Goal: Task Accomplishment & Management: Manage account settings

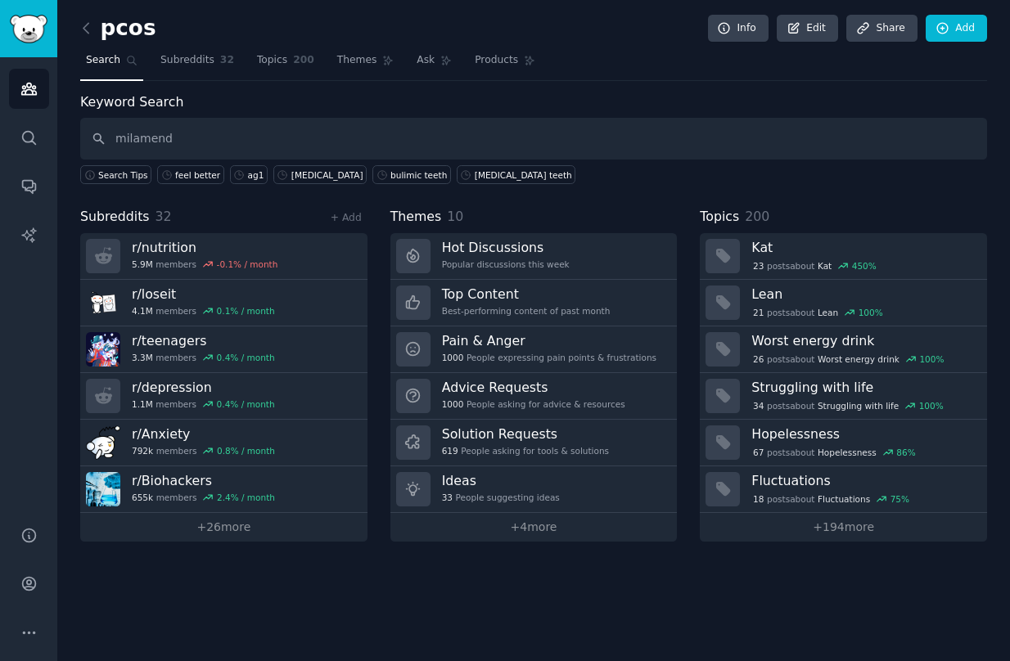
type input "milamend"
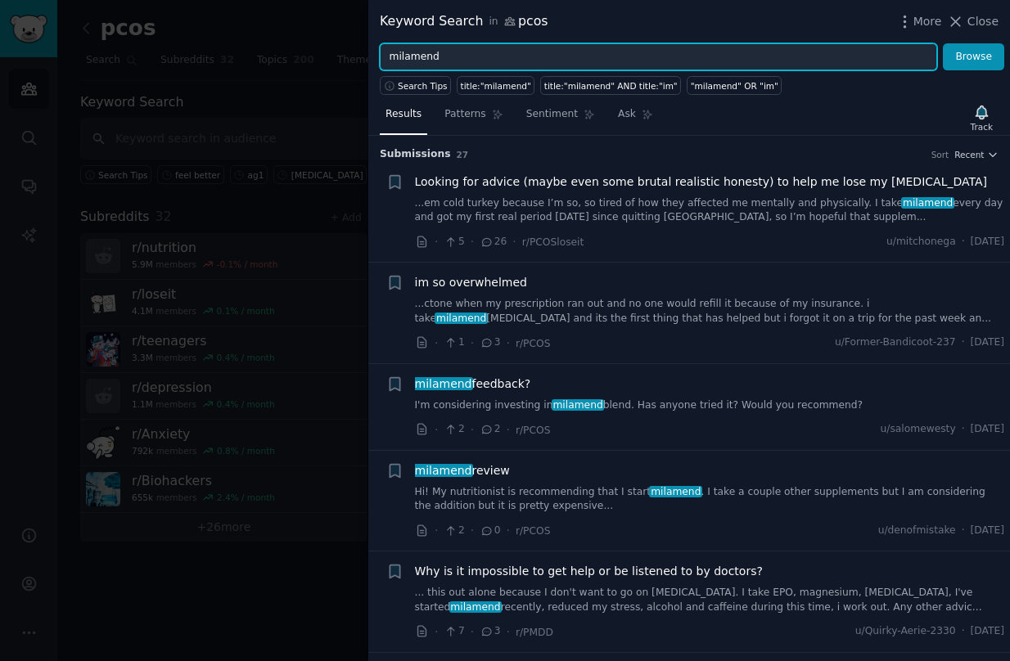
click at [414, 55] on input "milamend" at bounding box center [658, 57] width 557 height 28
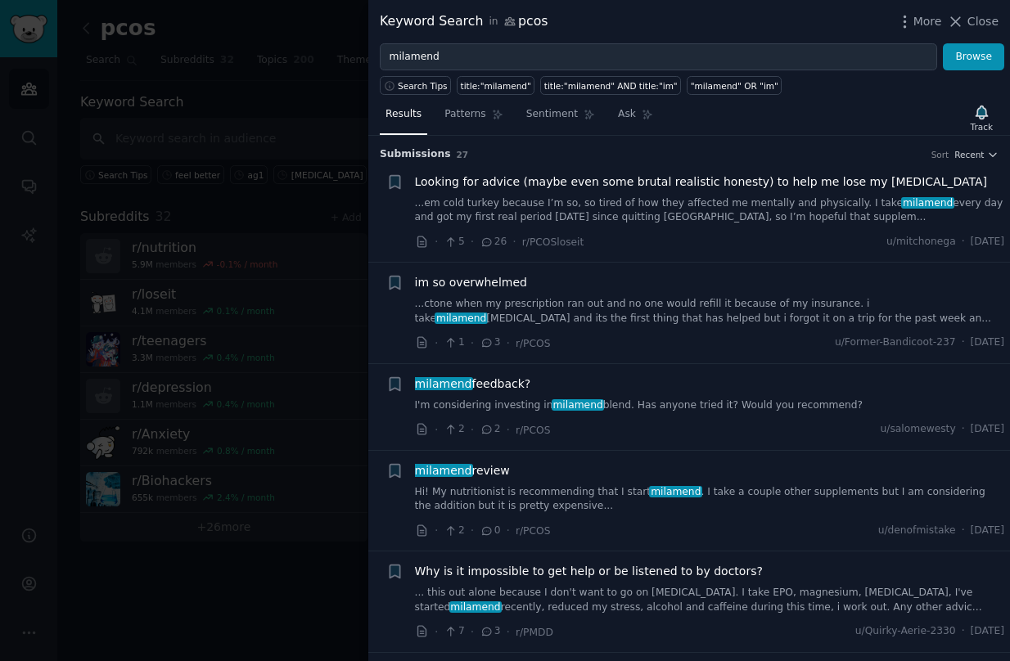
click at [194, 342] on div at bounding box center [505, 330] width 1010 height 661
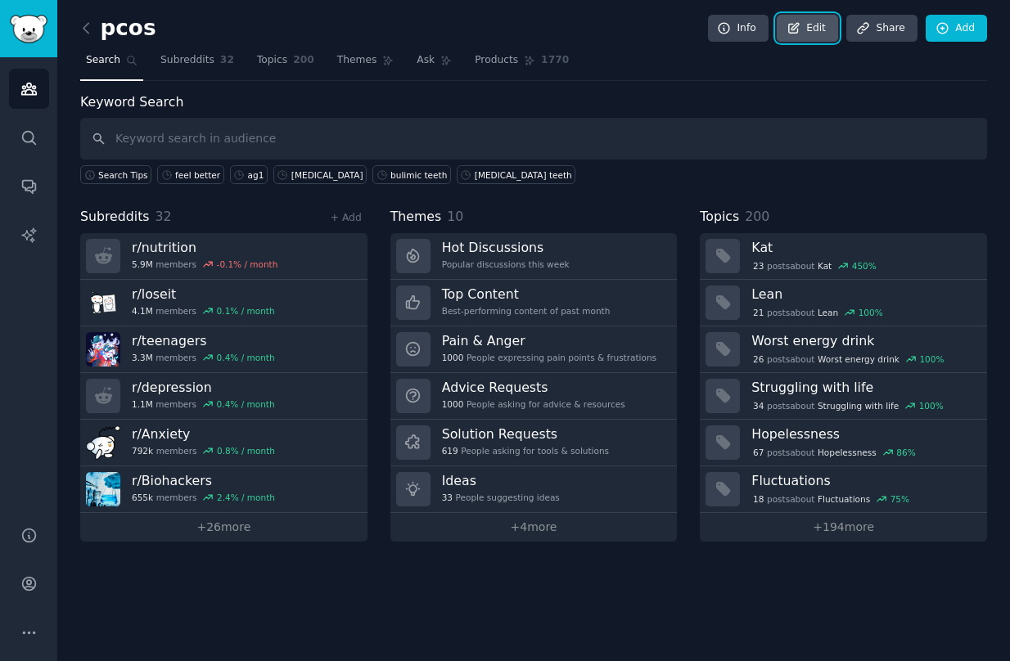
click at [816, 20] on link "Edit" at bounding box center [807, 29] width 61 height 28
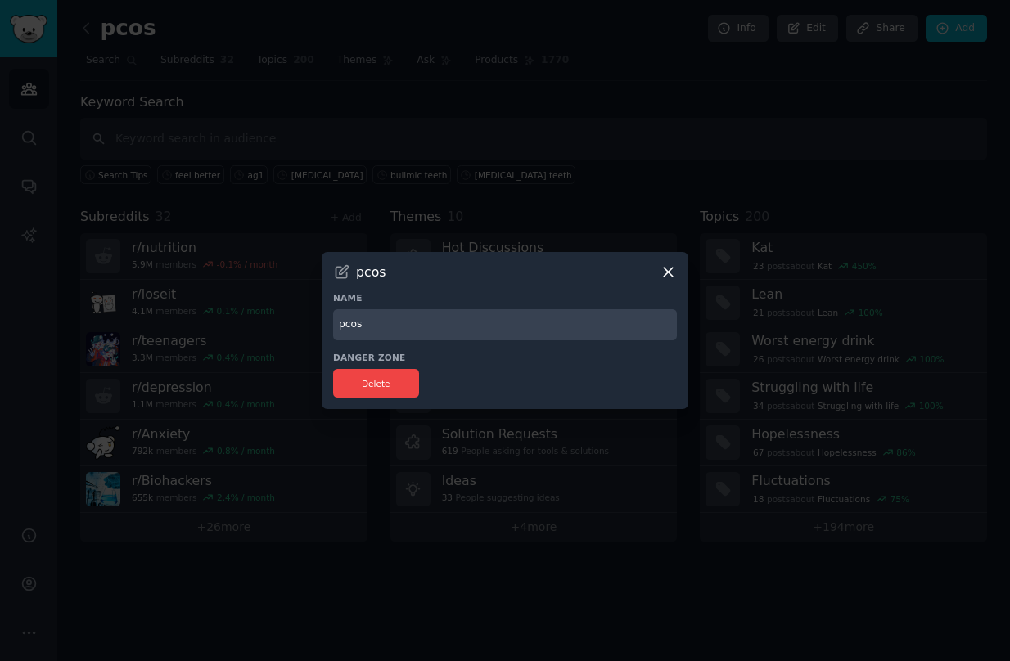
click at [691, 209] on div at bounding box center [505, 330] width 1010 height 661
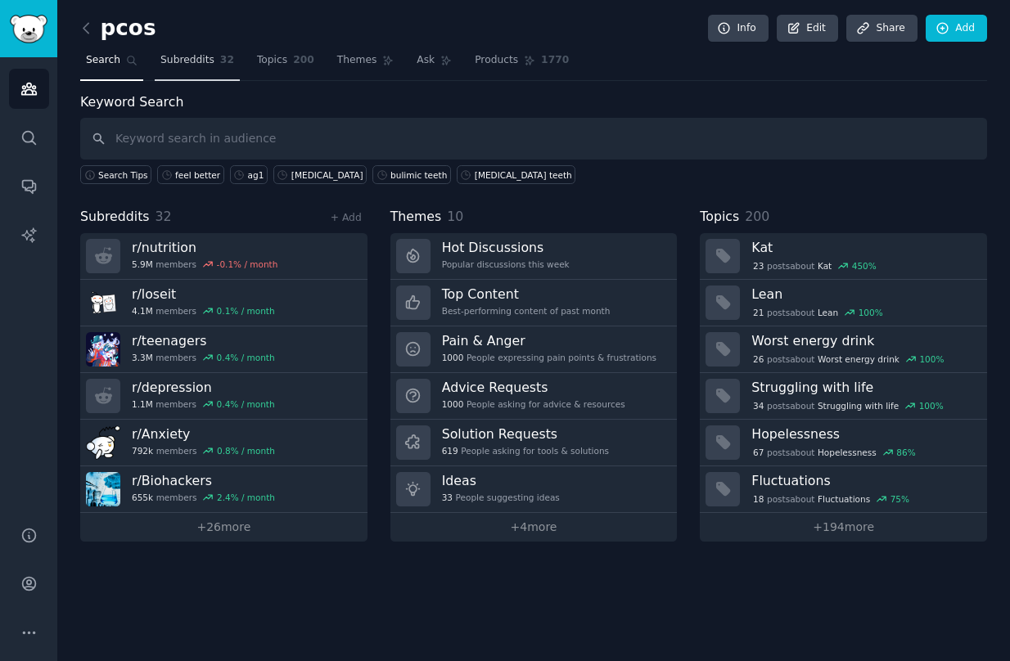
click at [196, 61] on span "Subreddits" at bounding box center [187, 60] width 54 height 15
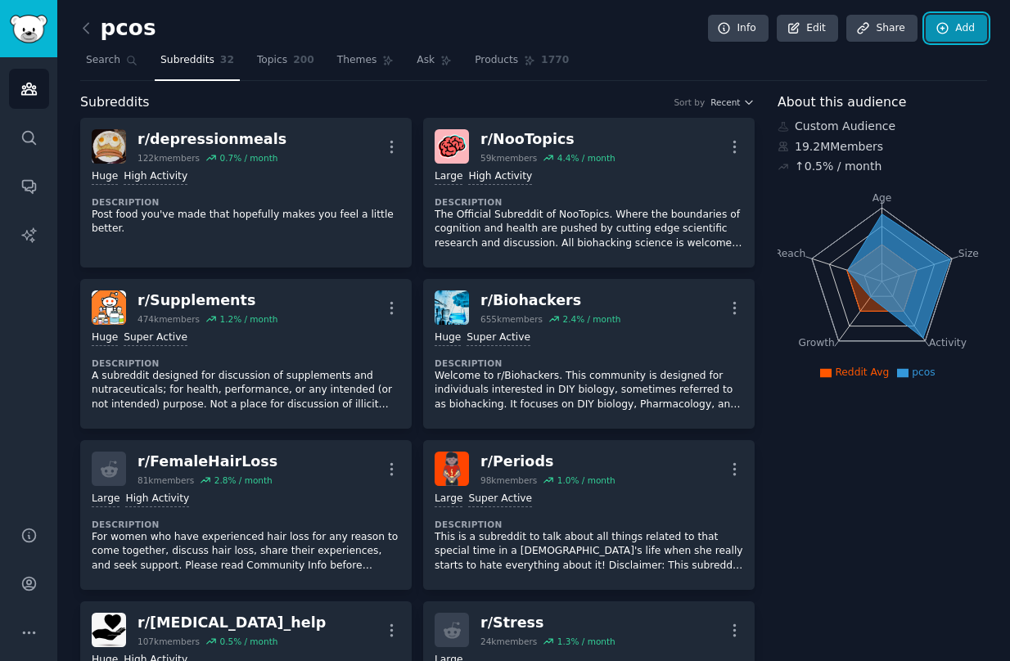
click at [944, 33] on icon at bounding box center [942, 28] width 15 height 15
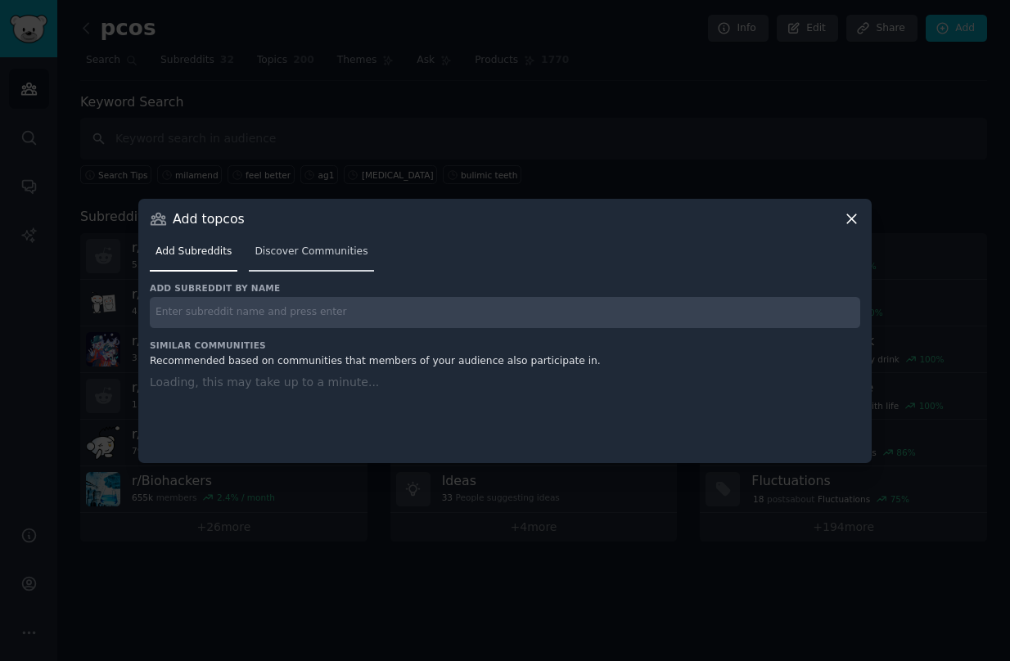
click at [272, 248] on span "Discover Communities" at bounding box center [311, 252] width 113 height 15
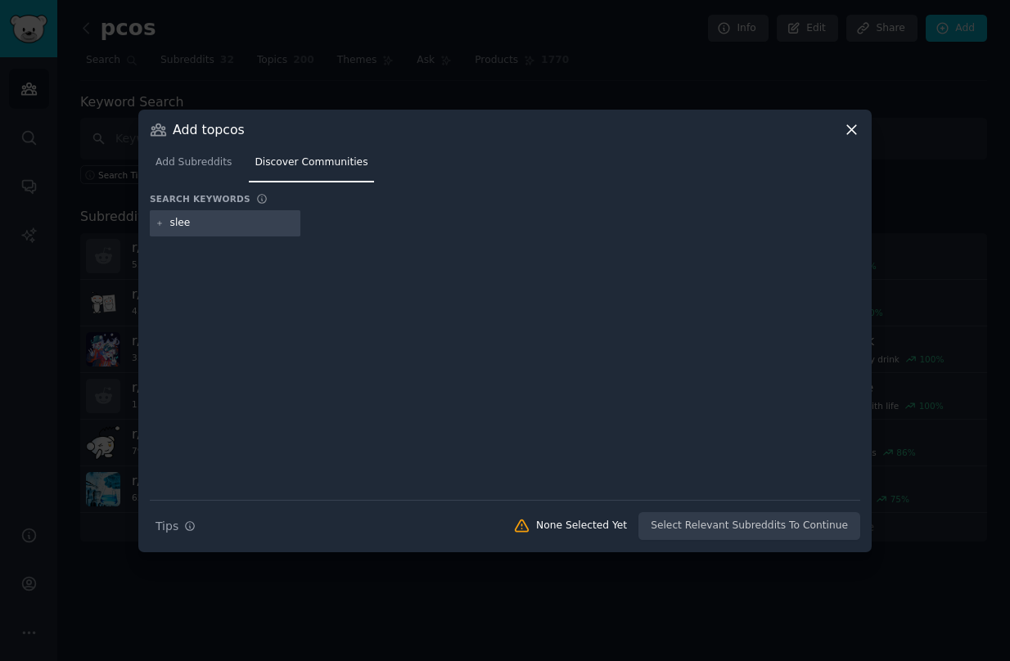
type input "sleep"
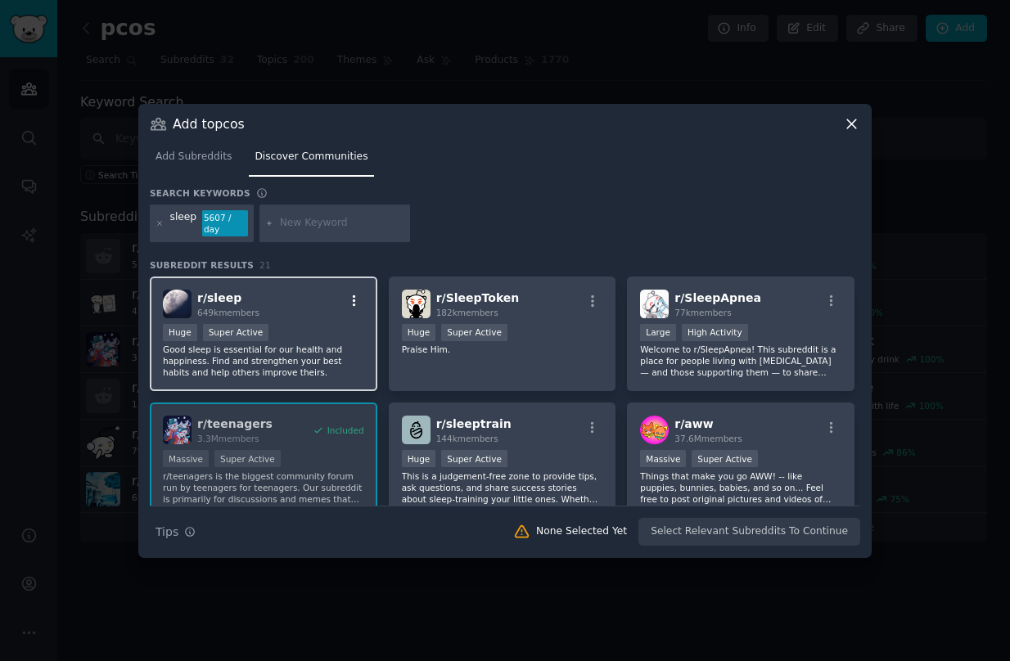
click at [354, 300] on icon "button" at bounding box center [354, 301] width 15 height 15
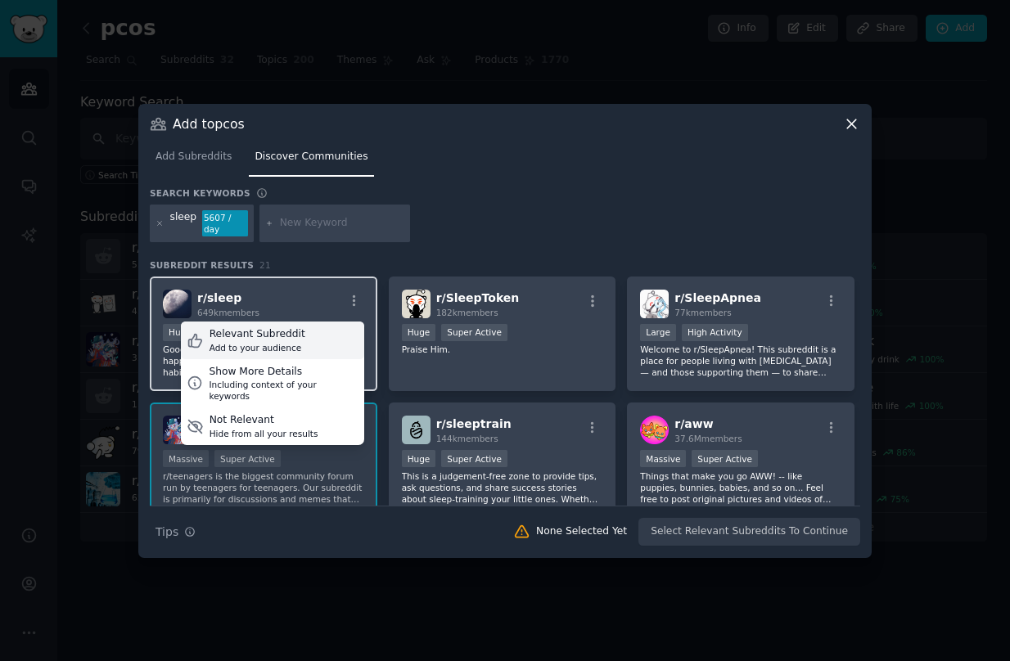
click at [318, 342] on div "Relevant Subreddit Add to your audience" at bounding box center [272, 341] width 183 height 38
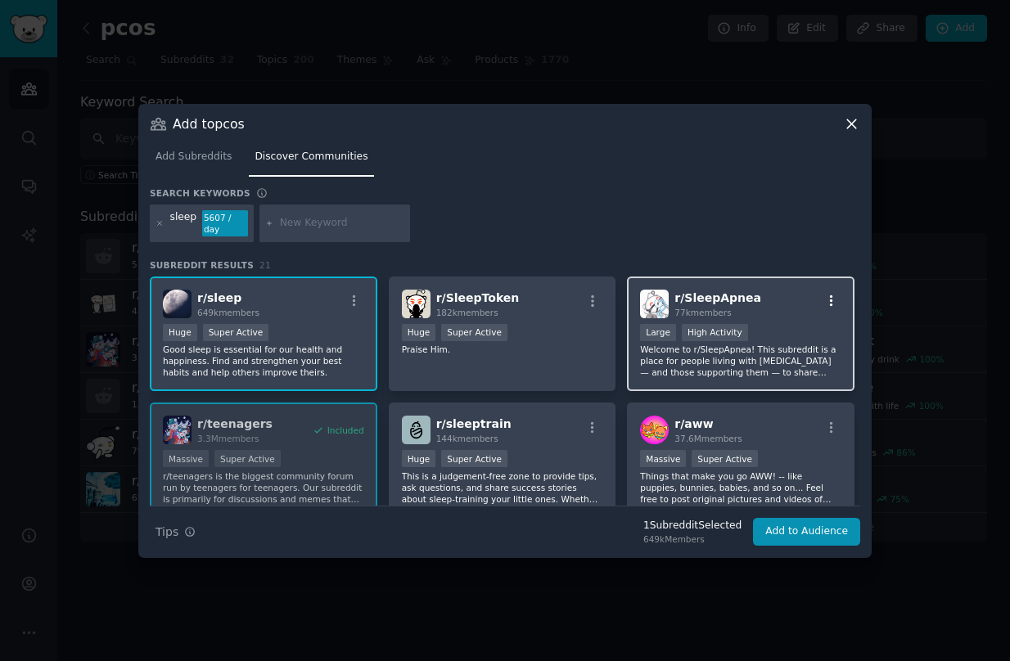
click at [827, 295] on icon "button" at bounding box center [831, 301] width 15 height 15
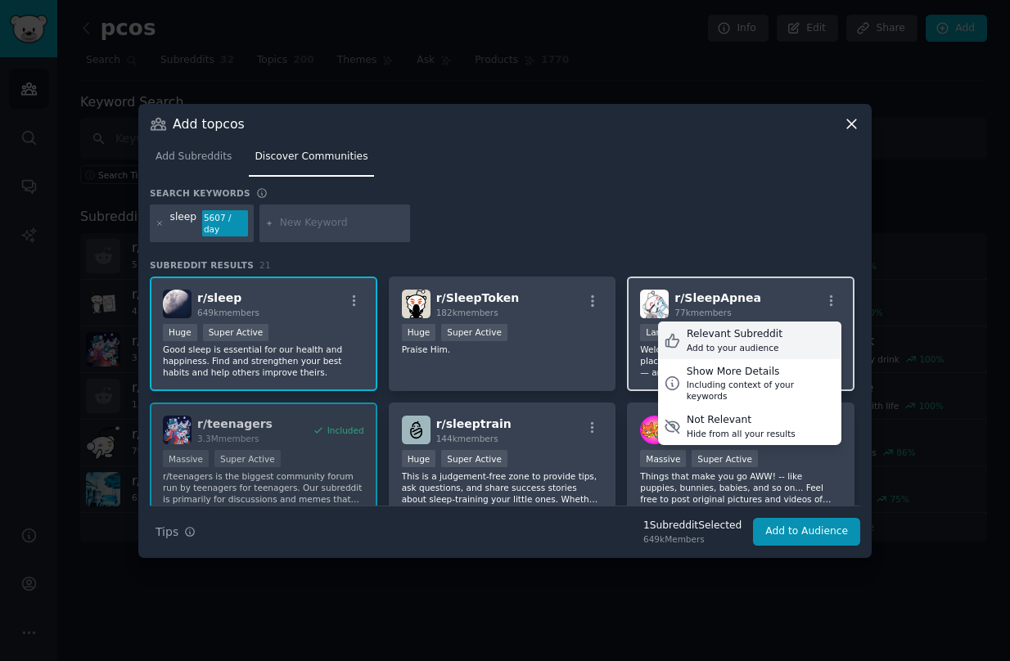
click at [802, 336] on div "Relevant Subreddit Add to your audience" at bounding box center [749, 341] width 183 height 38
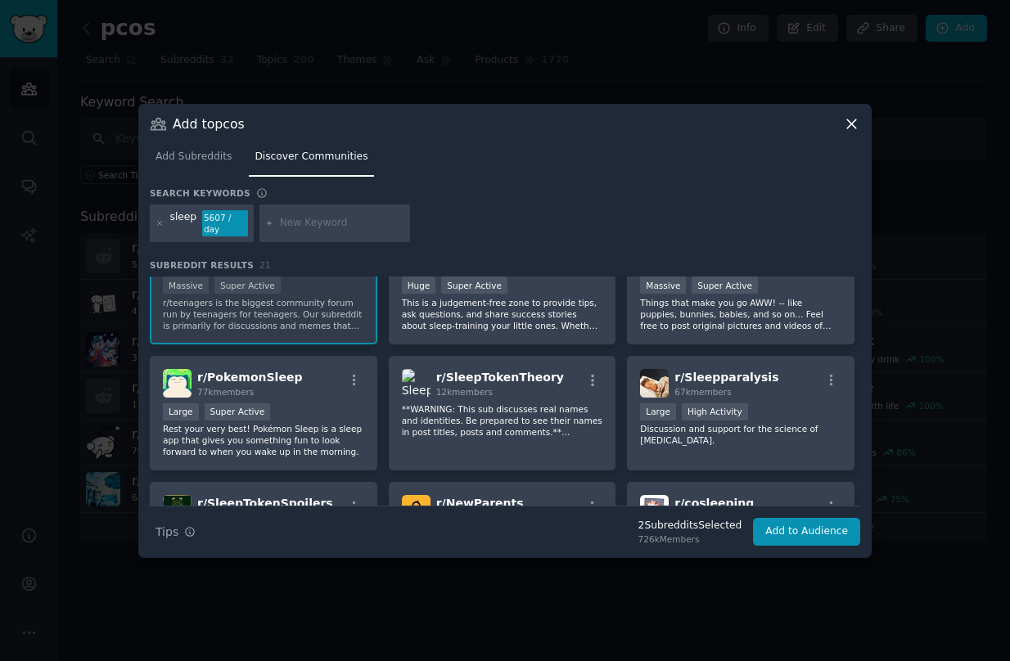
scroll to position [204, 0]
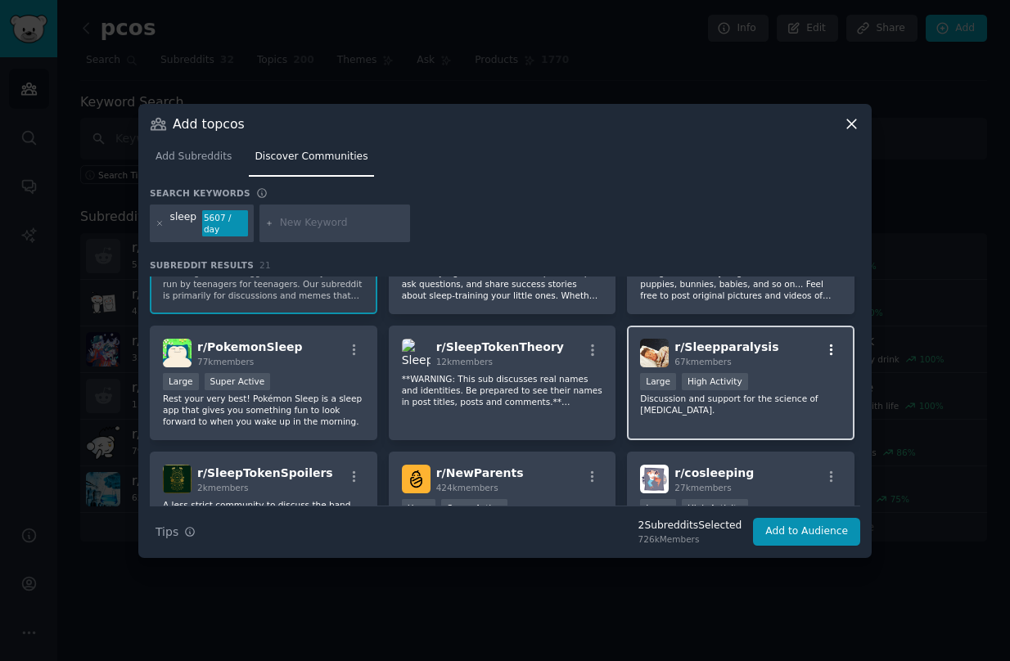
click at [830, 346] on icon "button" at bounding box center [831, 350] width 3 height 11
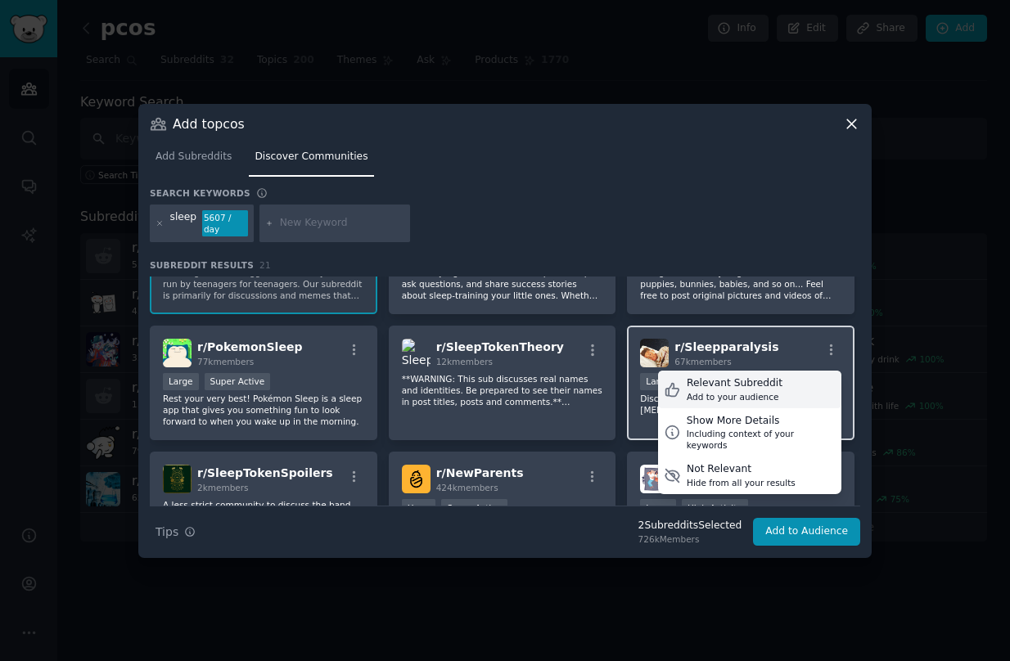
click at [794, 376] on div "Relevant Subreddit Add to your audience" at bounding box center [749, 390] width 183 height 38
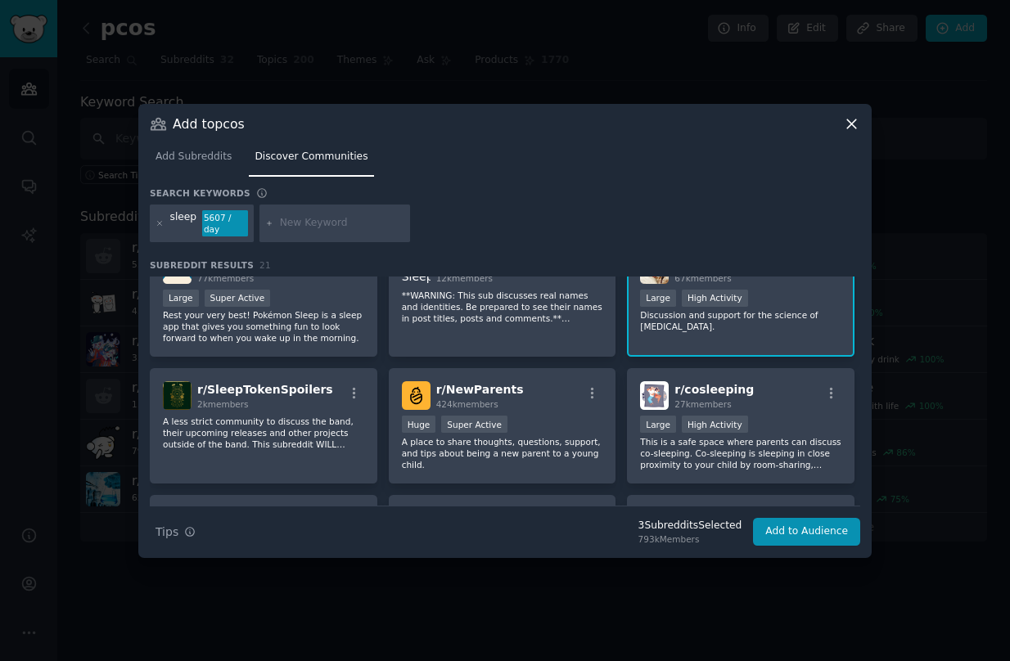
scroll to position [300, 0]
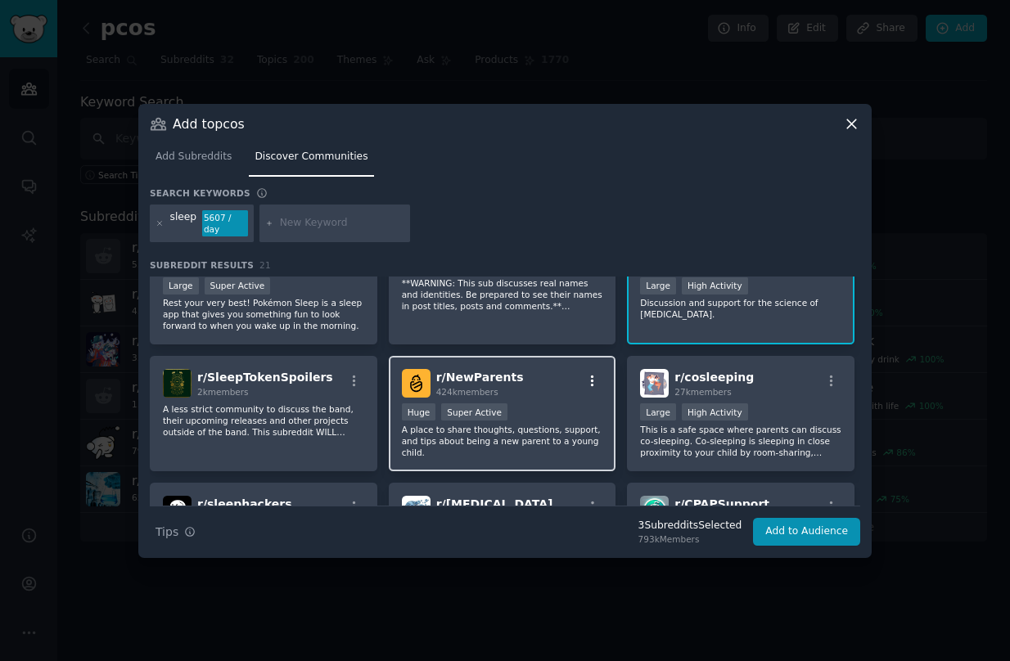
click at [589, 384] on icon "button" at bounding box center [592, 381] width 15 height 15
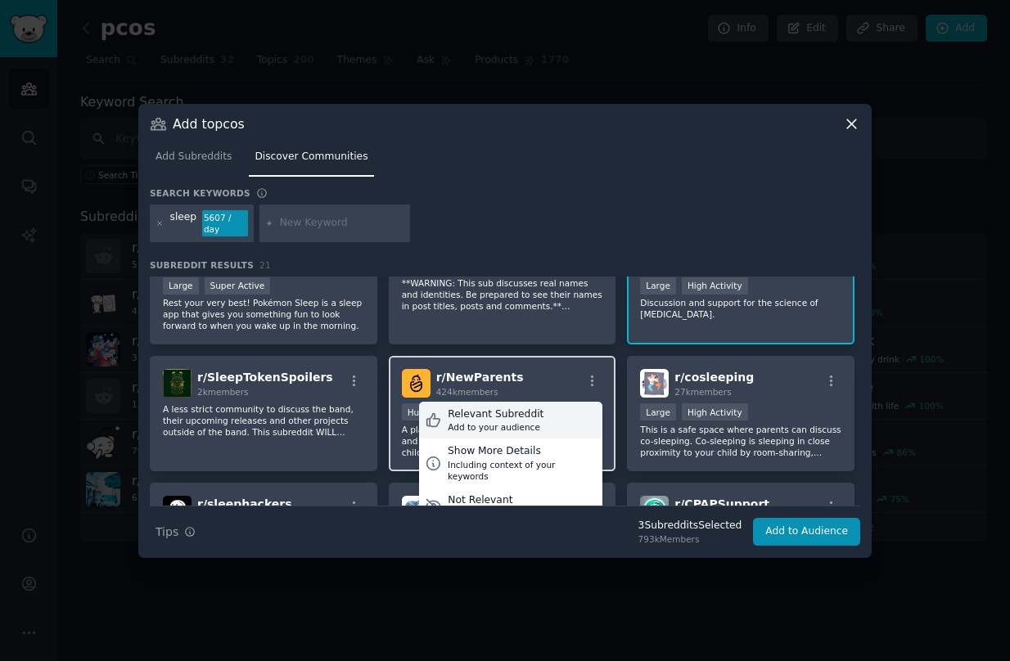
click at [574, 414] on div "Relevant Subreddit Add to your audience" at bounding box center [510, 421] width 183 height 38
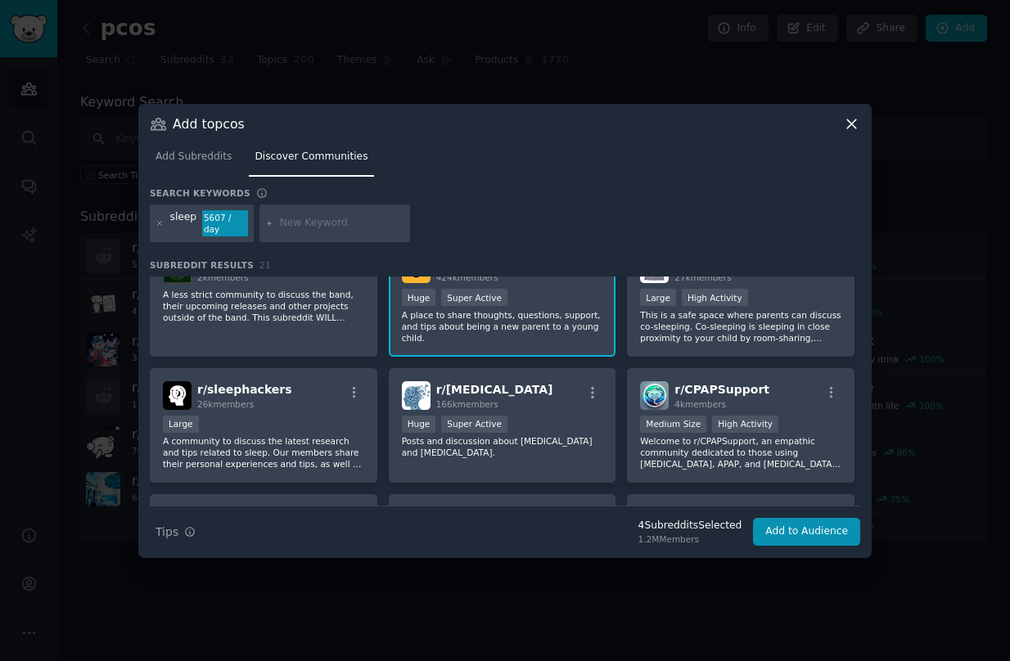
scroll to position [443, 0]
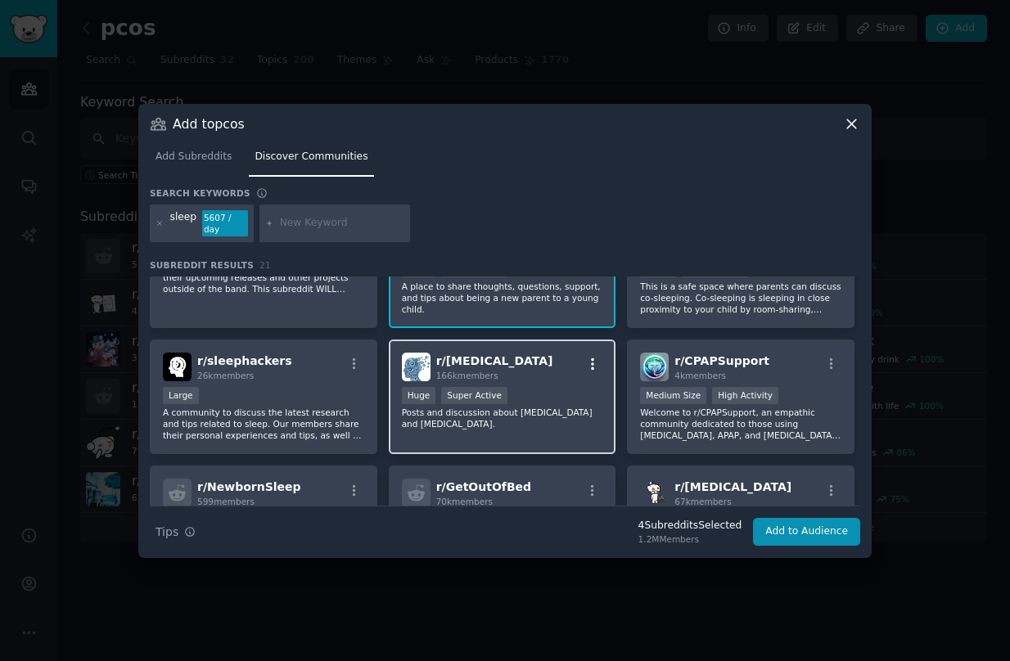
click at [591, 364] on icon "button" at bounding box center [592, 363] width 3 height 11
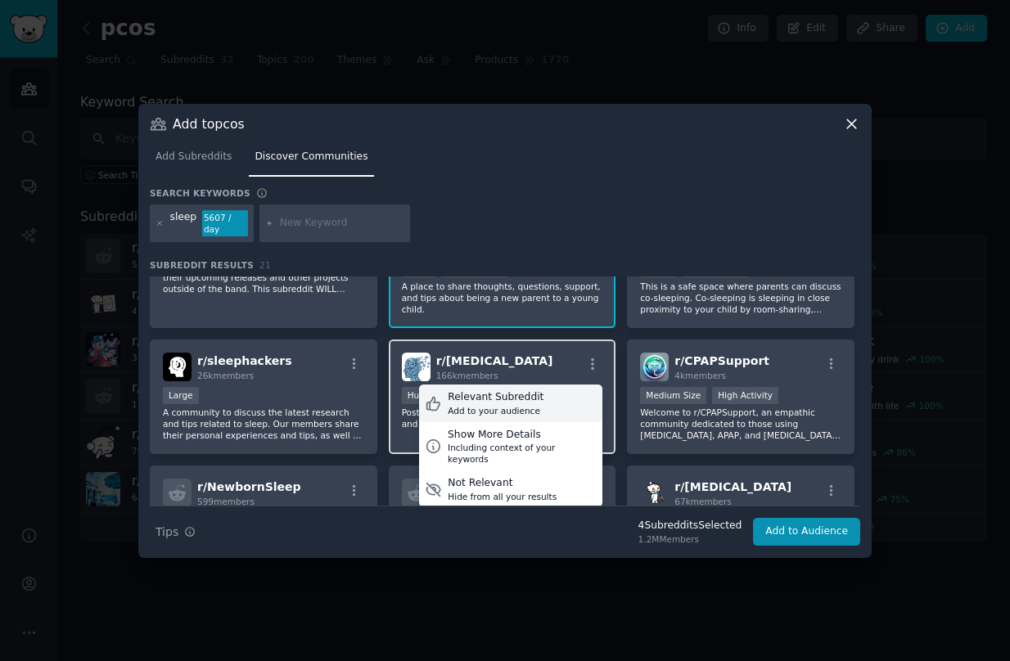
click at [569, 390] on div "Relevant Subreddit Add to your audience" at bounding box center [510, 404] width 183 height 38
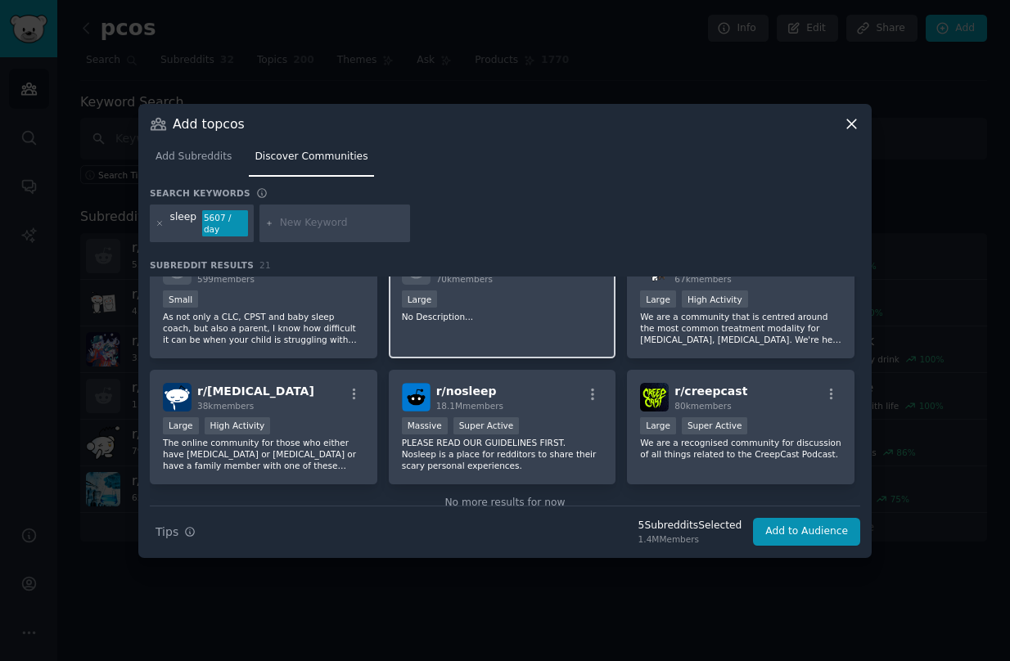
scroll to position [701, 0]
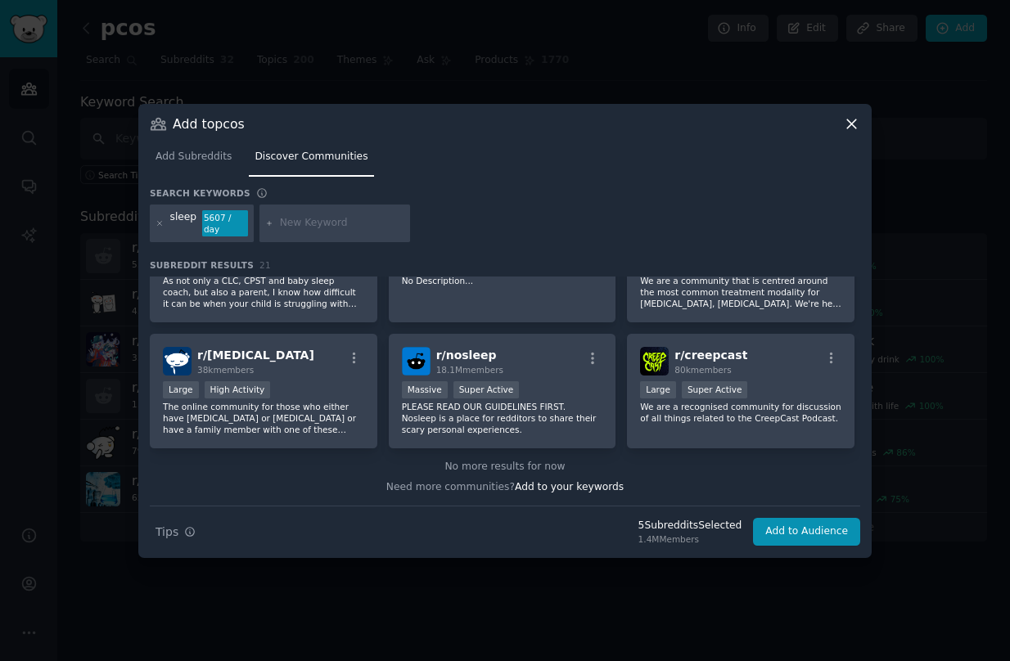
click at [328, 227] on input "text" at bounding box center [342, 223] width 124 height 15
type input "s"
type input "weight"
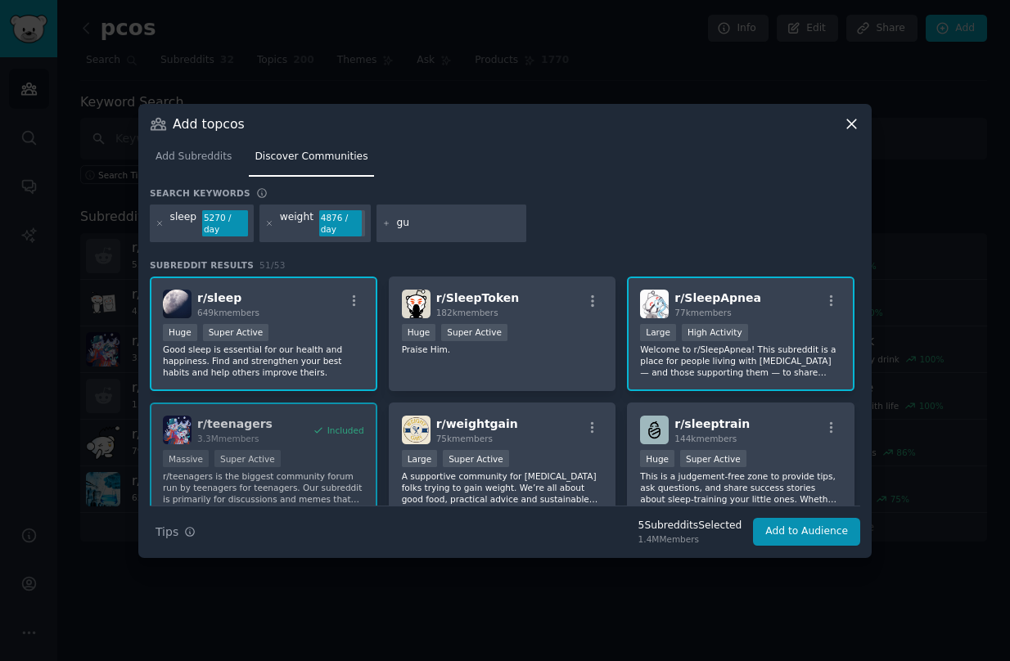
type input "gut"
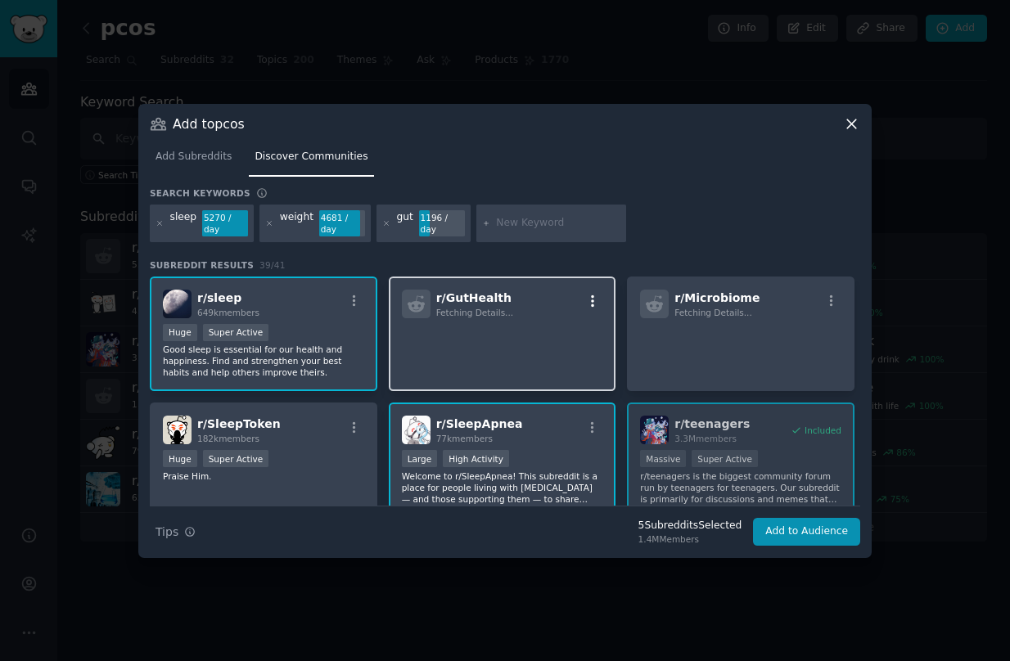
click at [591, 298] on icon "button" at bounding box center [592, 300] width 3 height 11
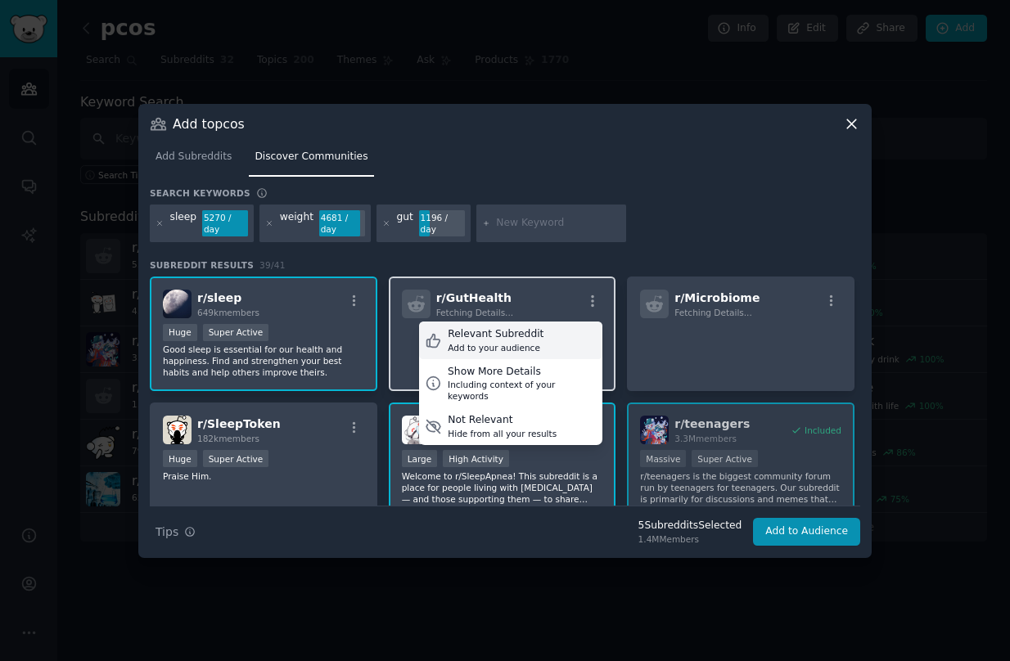
click at [548, 338] on div "Relevant Subreddit Add to your audience" at bounding box center [510, 341] width 183 height 38
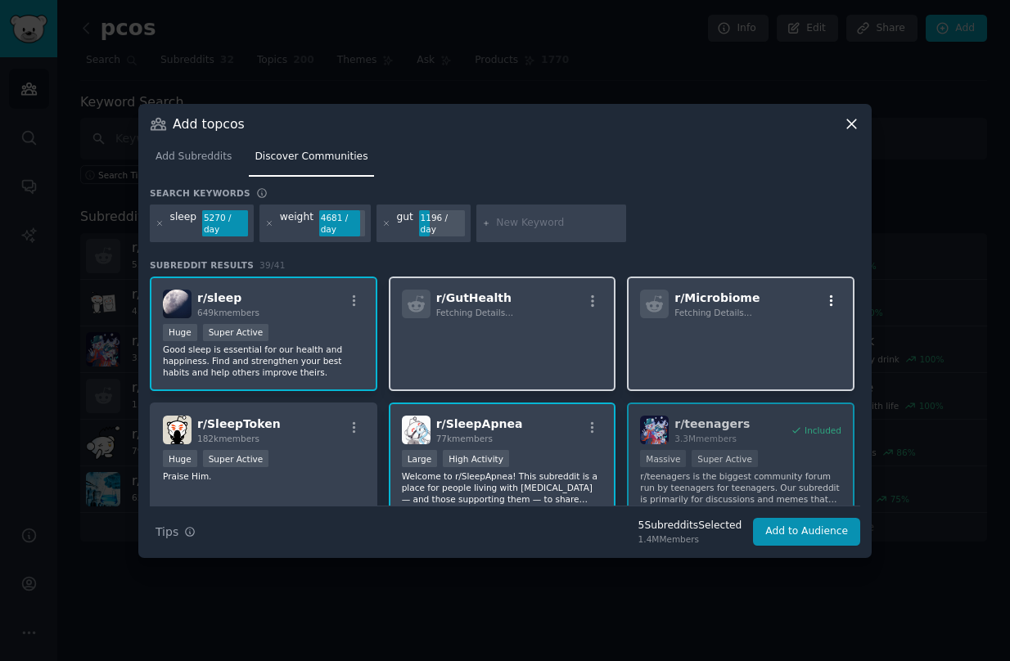
click at [830, 301] on icon "button" at bounding box center [831, 301] width 15 height 15
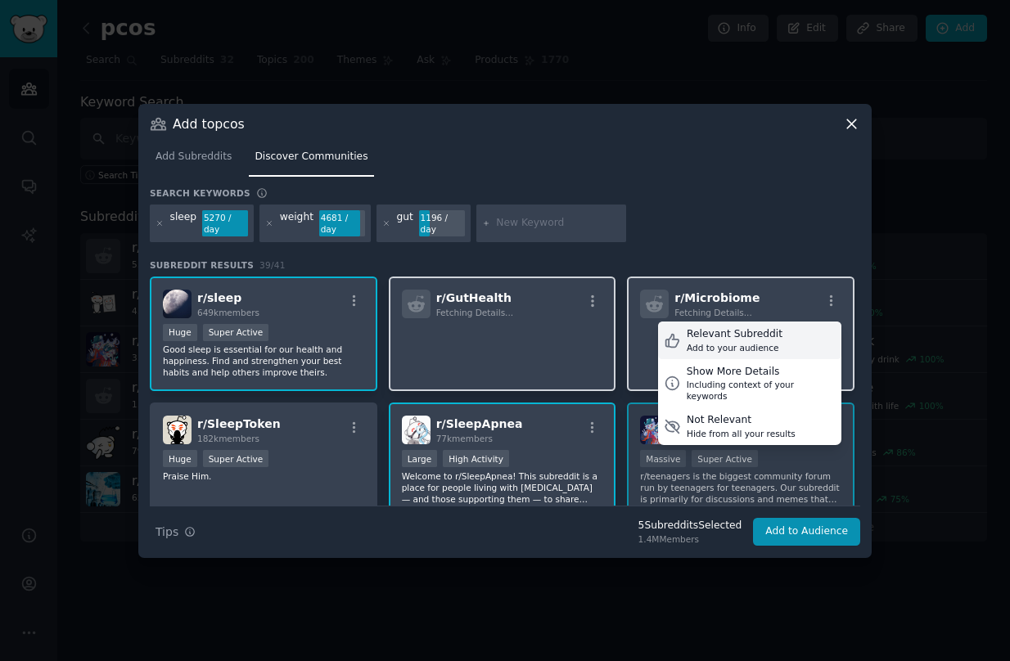
click at [751, 345] on div "Add to your audience" at bounding box center [735, 347] width 96 height 11
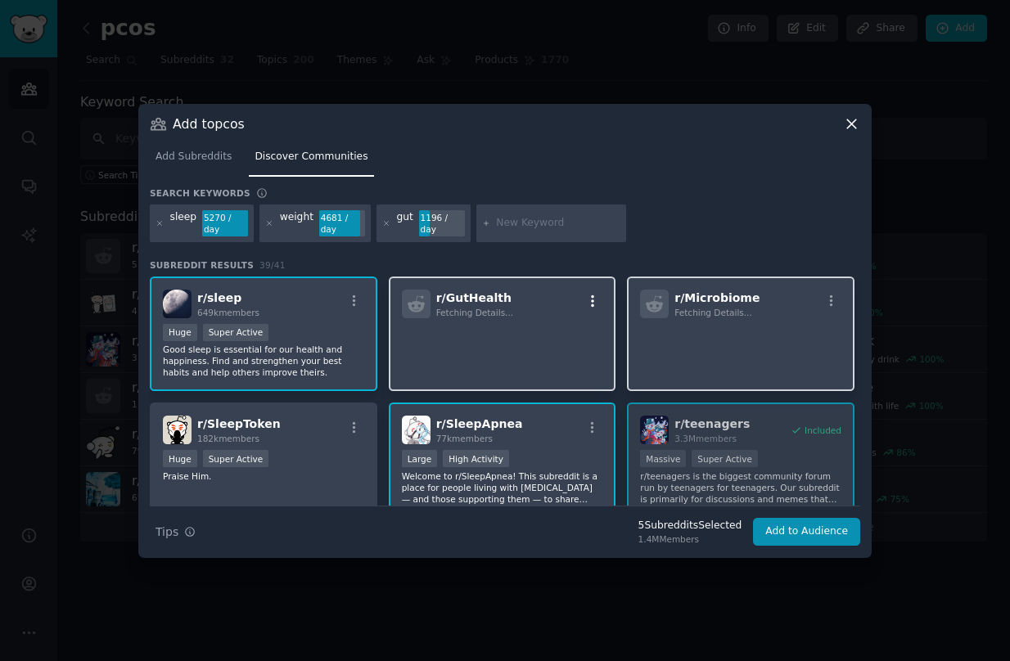
click at [591, 300] on icon "button" at bounding box center [592, 300] width 3 height 11
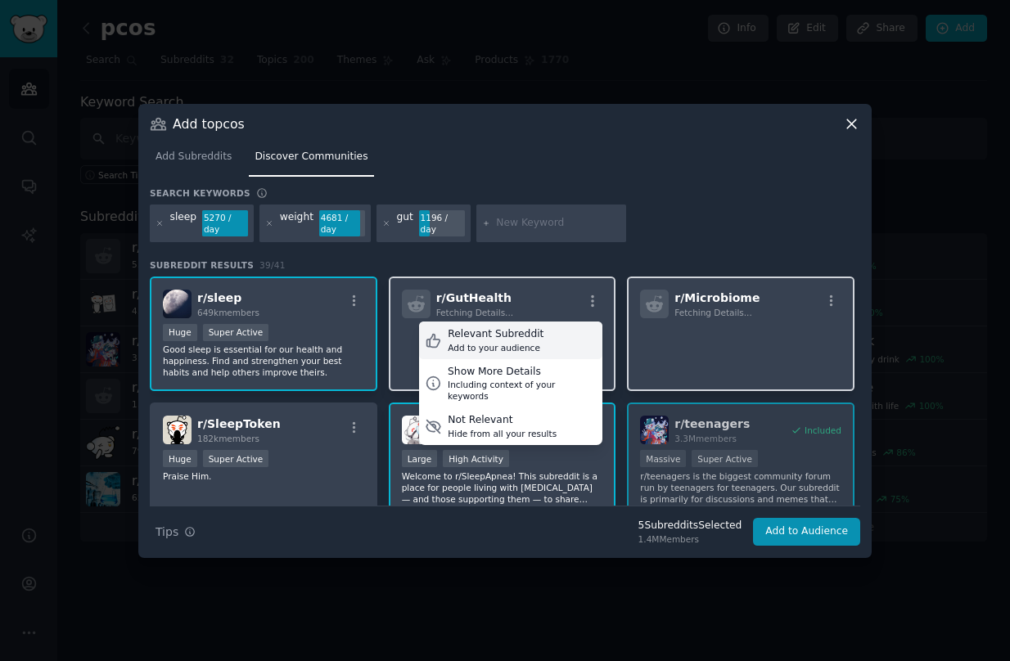
click at [540, 334] on div "Relevant Subreddit Add to your audience" at bounding box center [510, 341] width 183 height 38
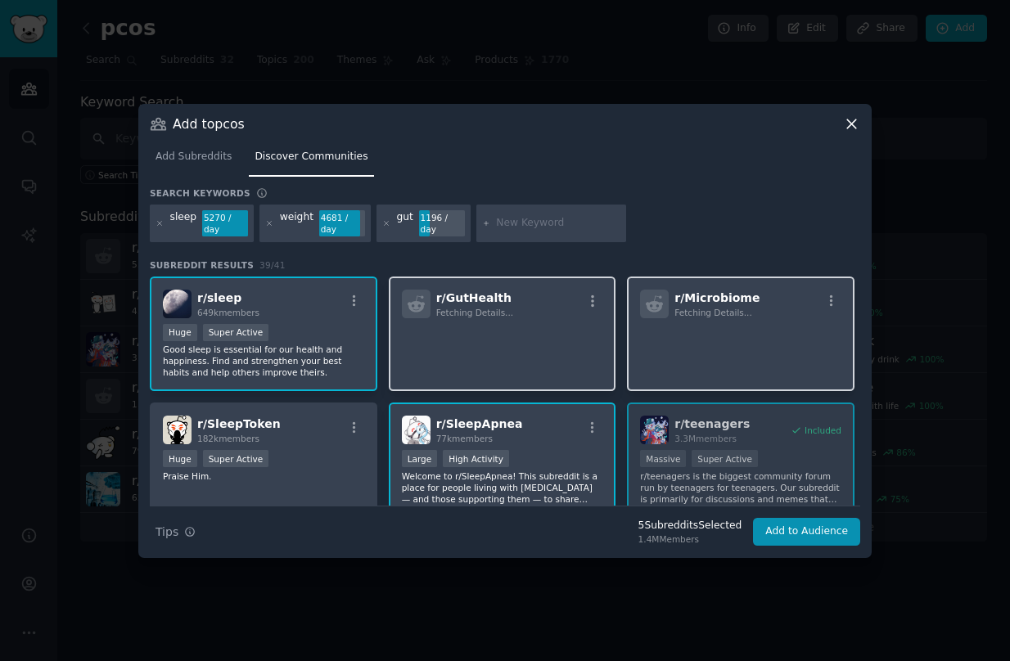
click at [703, 180] on div "Add Subreddits Discover Communities" at bounding box center [505, 161] width 710 height 56
click at [855, 123] on icon at bounding box center [851, 123] width 17 height 17
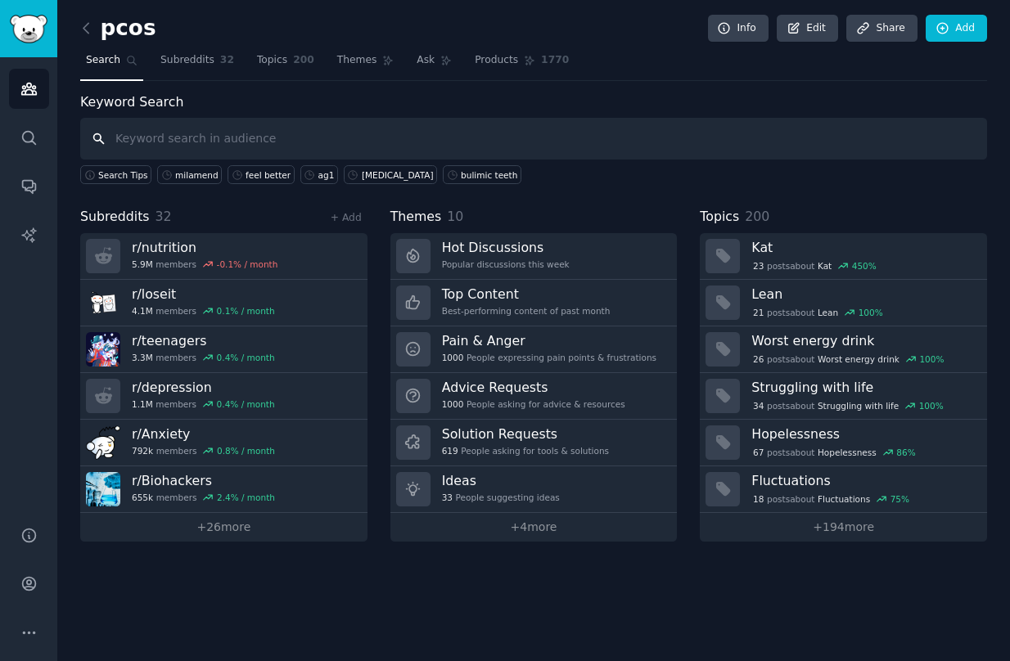
click at [330, 131] on input "text" at bounding box center [533, 139] width 907 height 42
type input "s"
click at [959, 34] on link "Add" at bounding box center [956, 29] width 61 height 28
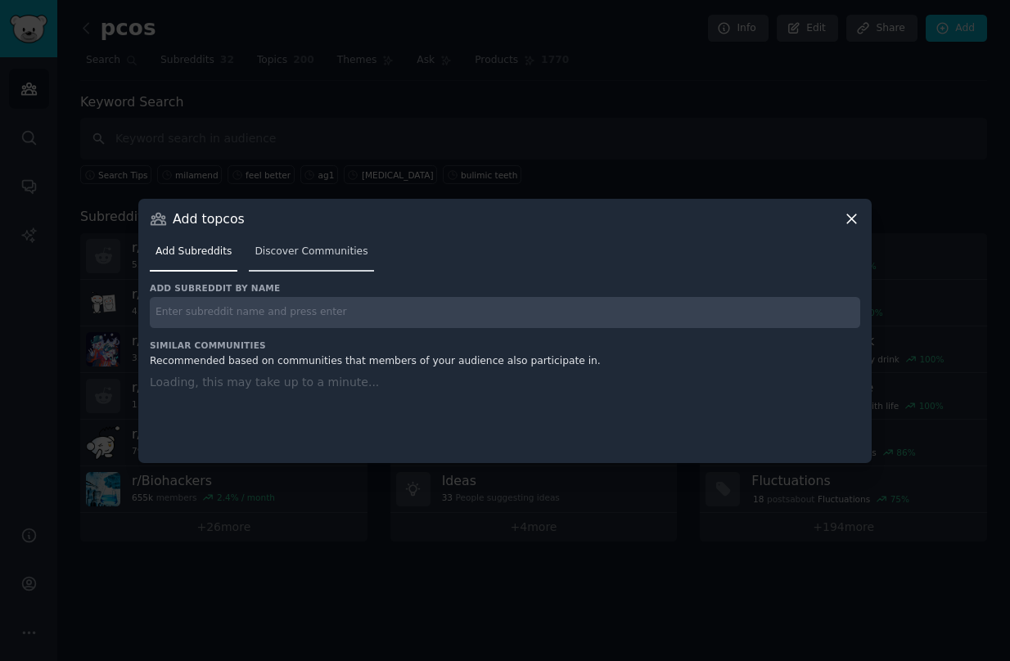
click at [337, 247] on span "Discover Communities" at bounding box center [311, 252] width 113 height 15
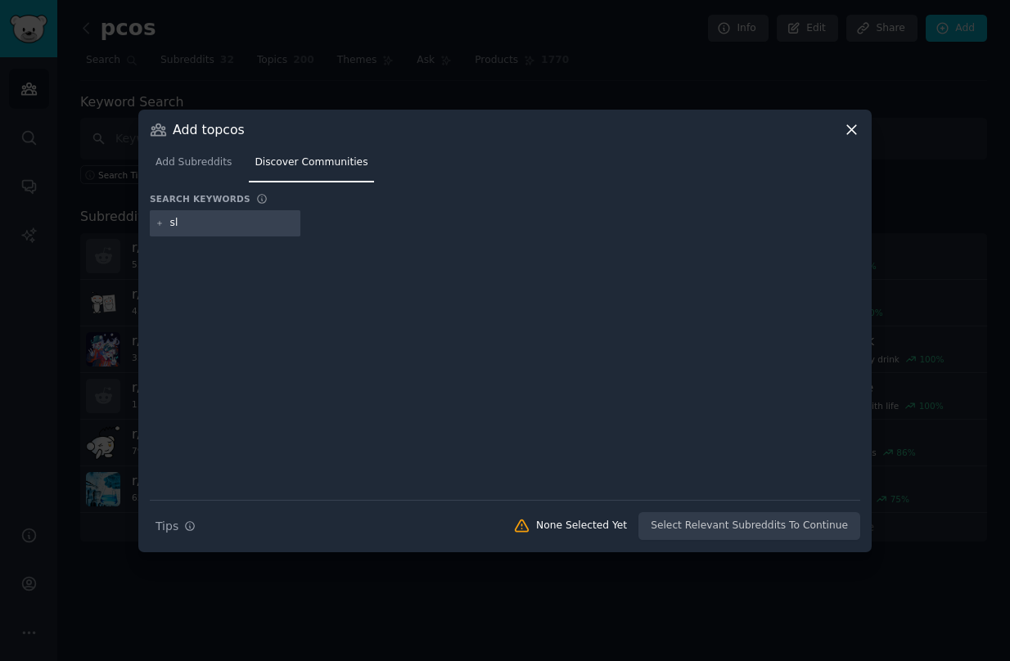
type input "s"
type input "gut"
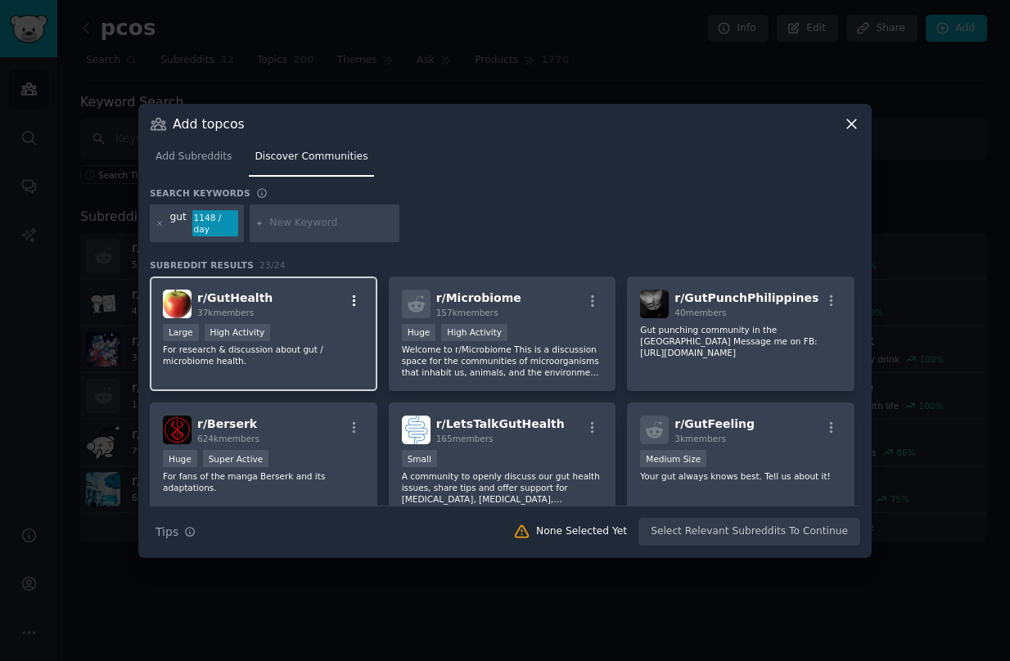
click at [358, 294] on icon "button" at bounding box center [354, 301] width 15 height 15
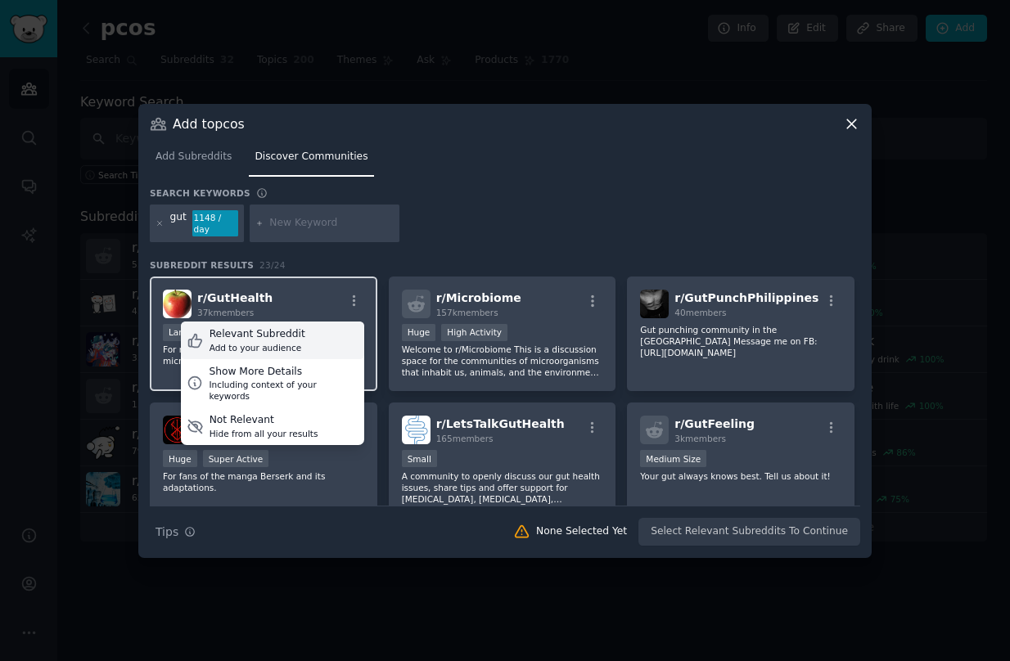
click at [321, 339] on div "Relevant Subreddit Add to your audience" at bounding box center [272, 341] width 183 height 38
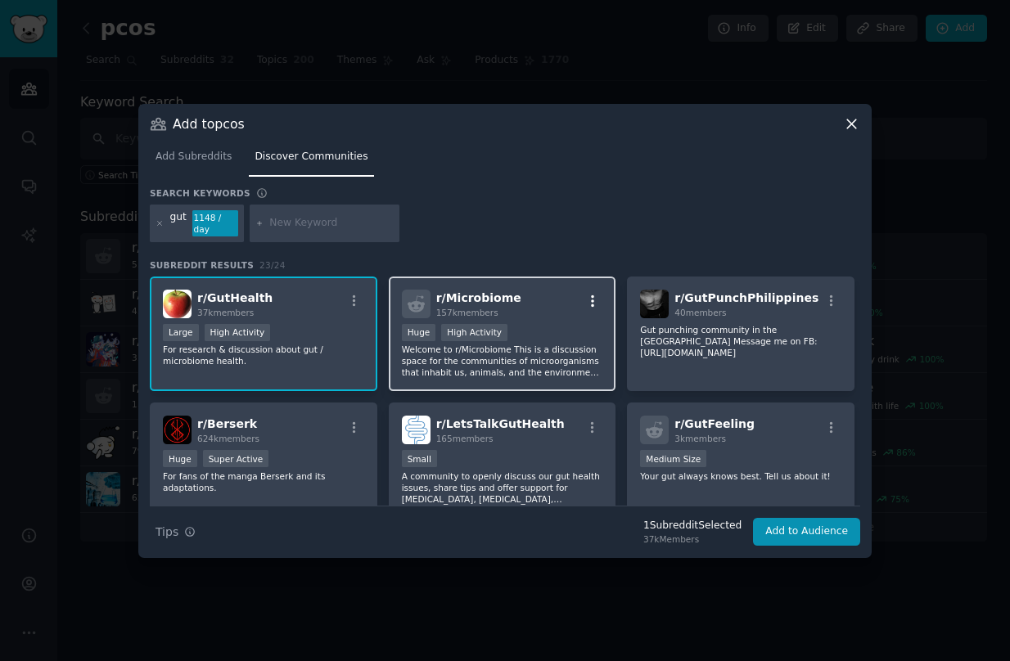
click at [585, 295] on icon "button" at bounding box center [592, 301] width 15 height 15
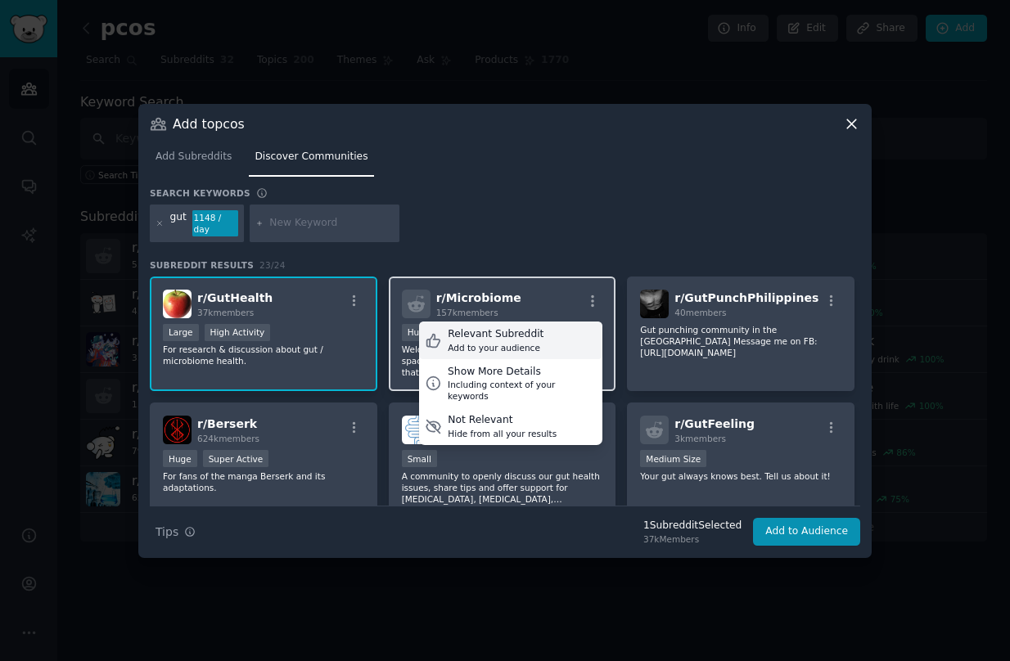
click at [534, 340] on div "Relevant Subreddit Add to your audience" at bounding box center [510, 341] width 183 height 38
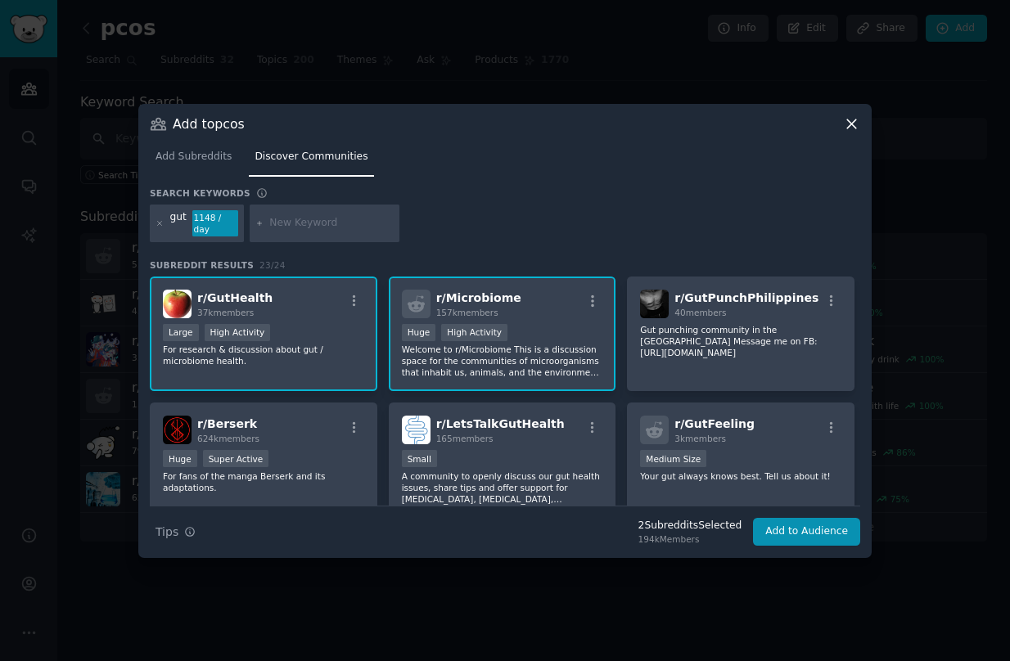
click at [295, 227] on input "text" at bounding box center [331, 223] width 124 height 15
type input "fatigue"
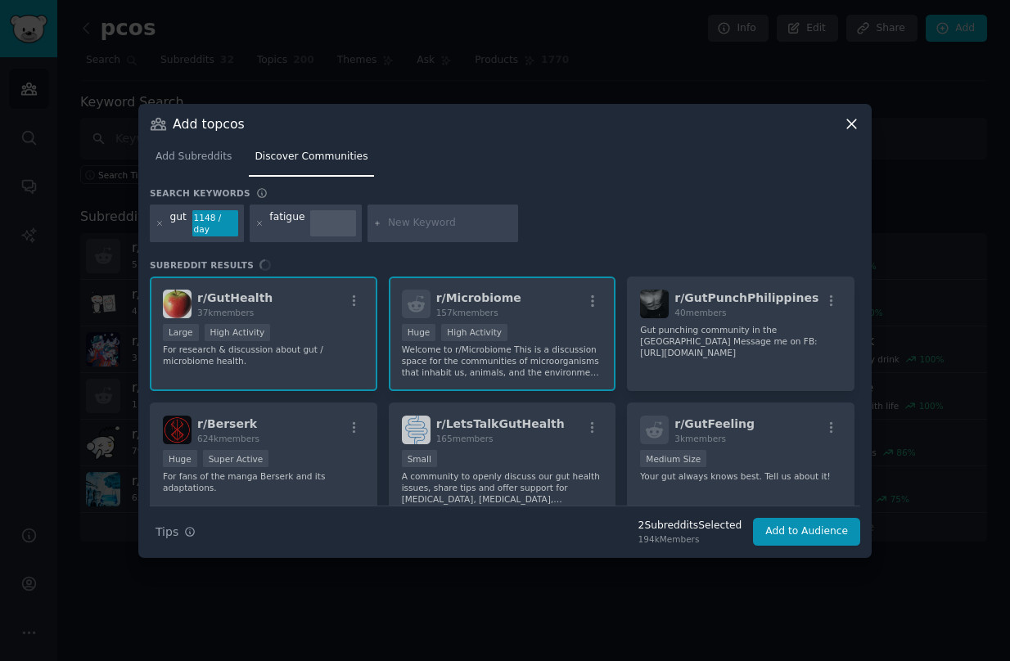
click at [444, 221] on input "text" at bounding box center [450, 223] width 124 height 15
type input "bloat"
type input "craving"
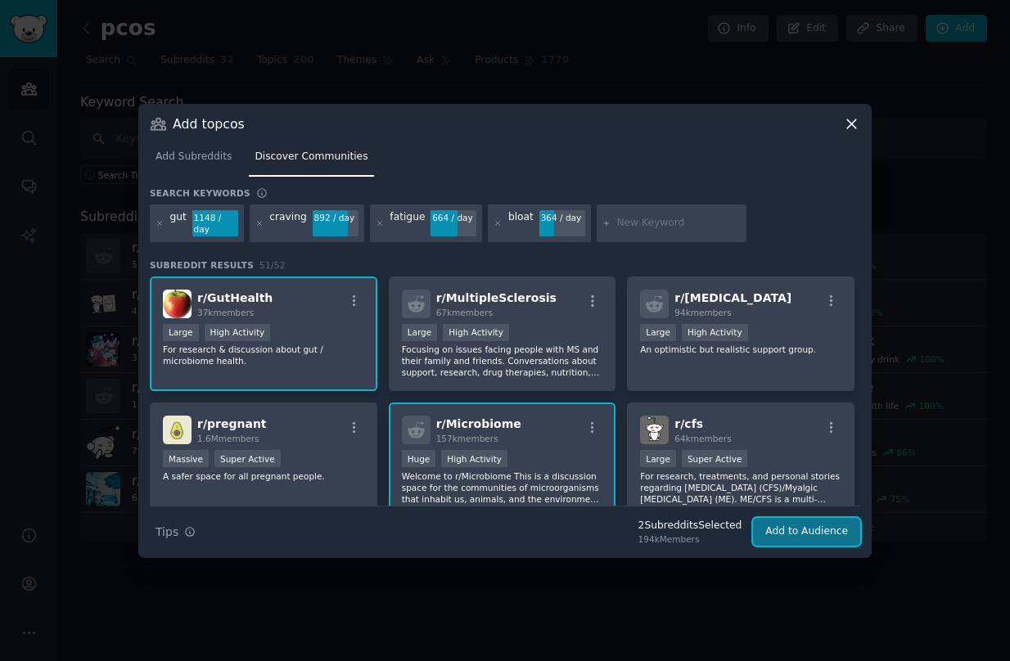
click at [803, 529] on button "Add to Audience" at bounding box center [806, 532] width 107 height 28
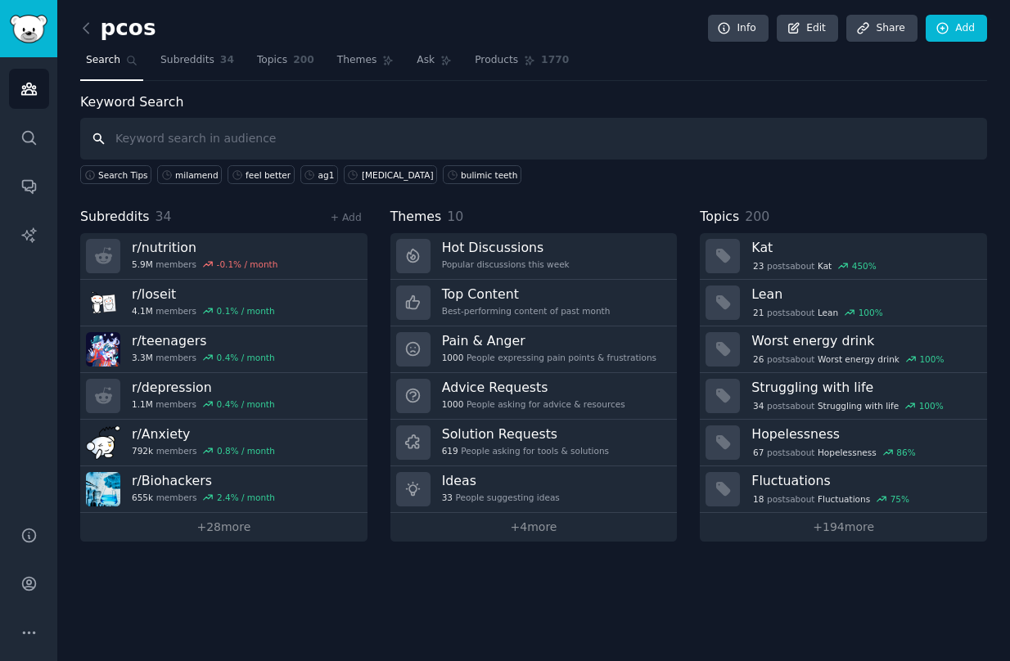
click at [339, 123] on input "text" at bounding box center [533, 139] width 907 height 42
type input "[PERSON_NAME]"
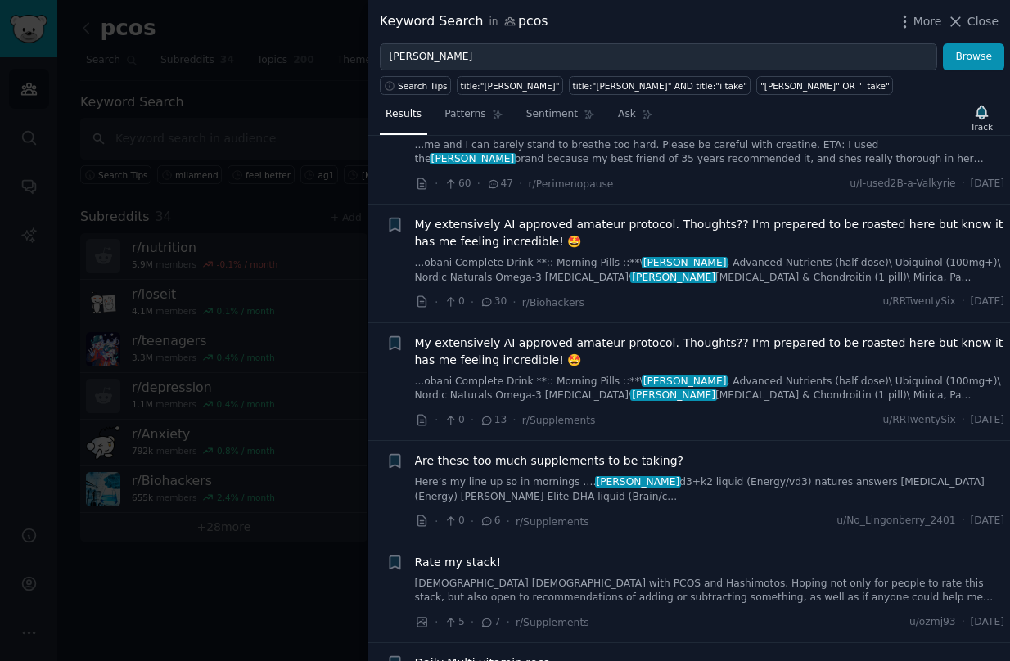
scroll to position [7340, 0]
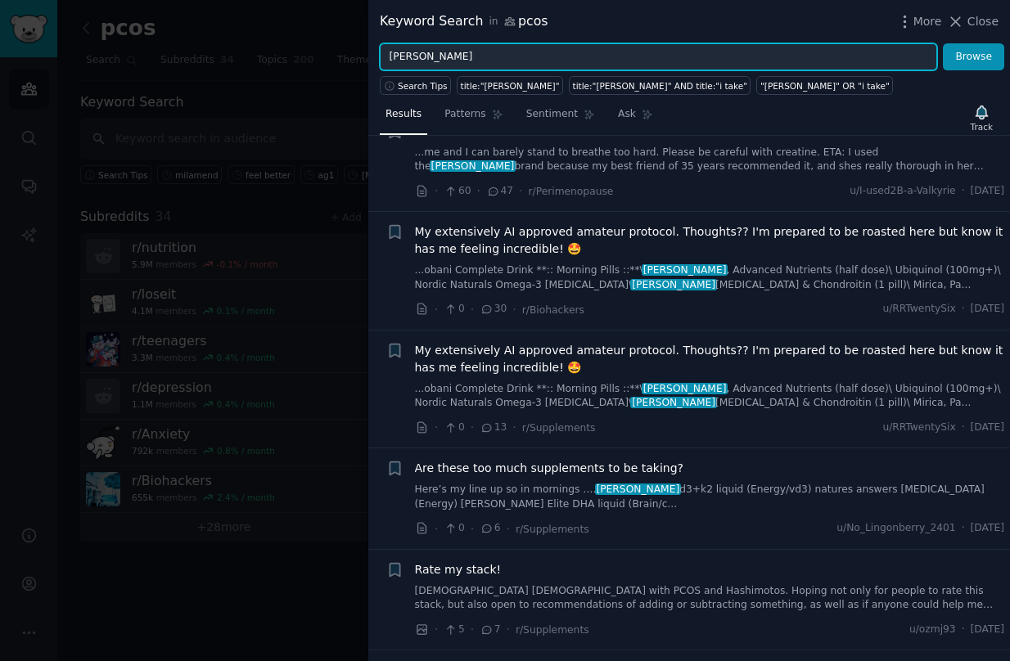
click at [404, 63] on input "[PERSON_NAME]" at bounding box center [658, 57] width 557 height 28
